Goal: Navigation & Orientation: Find specific page/section

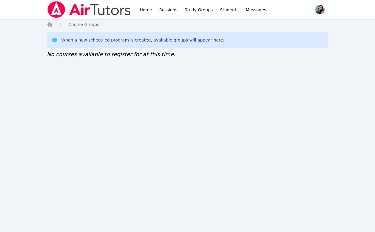
click at [131, 103] on div "Home Sessions Study Groups Students Messages Open user menu [PERSON_NAME] Open …" at bounding box center [187, 116] width 375 height 232
click at [269, 153] on div "Home Sessions Study Groups Students Messages Open user menu Sokha Lee Open main…" at bounding box center [187, 116] width 375 height 232
